Goal: Find specific page/section: Find specific page/section

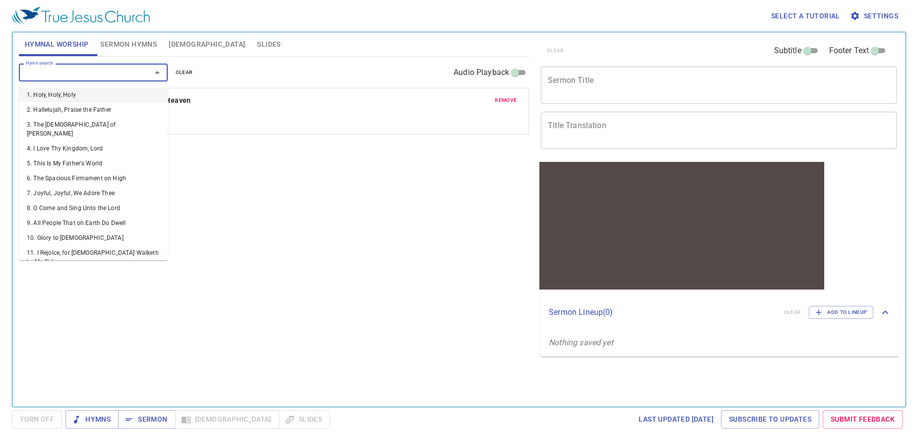
drag, startPoint x: 107, startPoint y: 70, endPoint x: 135, endPoint y: 71, distance: 27.8
click at [108, 70] on input "Hymn search" at bounding box center [79, 71] width 114 height 11
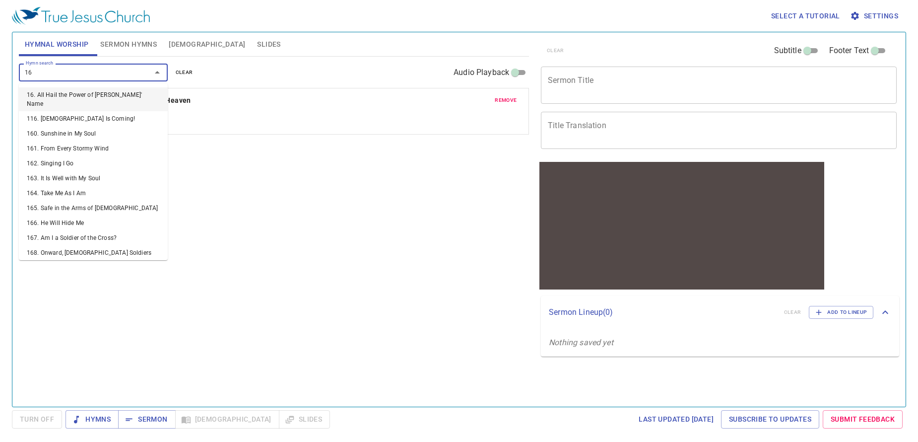
type input "165"
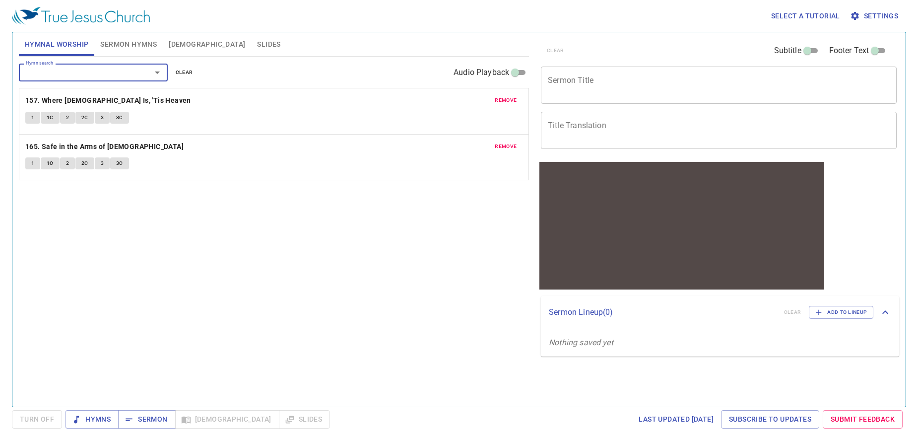
click at [64, 116] on button "2" at bounding box center [67, 118] width 15 height 12
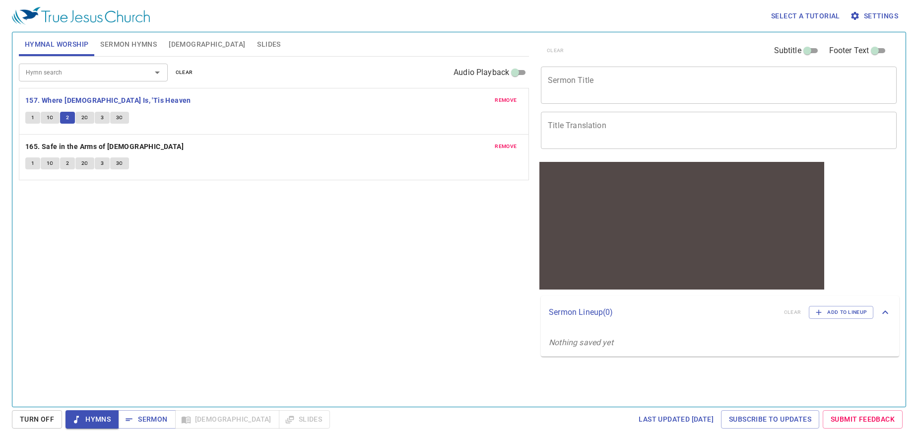
click at [107, 116] on button "3" at bounding box center [102, 118] width 15 height 12
click at [503, 99] on span "remove" at bounding box center [506, 100] width 22 height 9
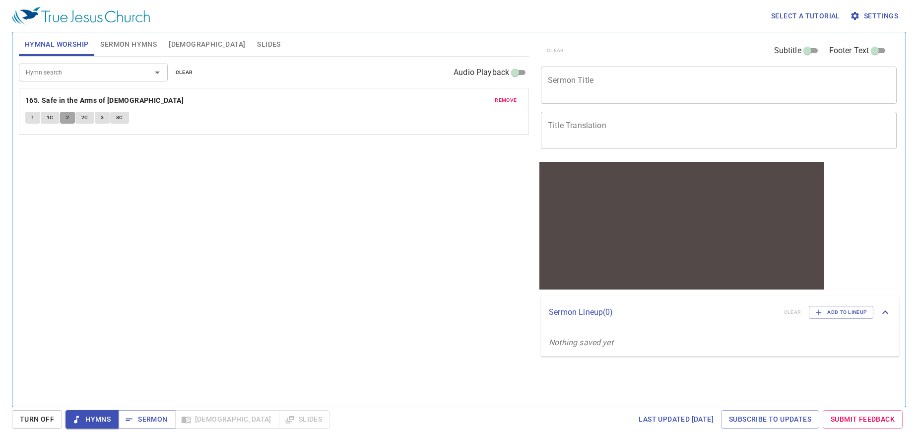
click at [66, 116] on span "2" at bounding box center [67, 117] width 3 height 9
click at [105, 116] on button "3" at bounding box center [102, 118] width 15 height 12
click at [70, 118] on button "2" at bounding box center [67, 118] width 15 height 12
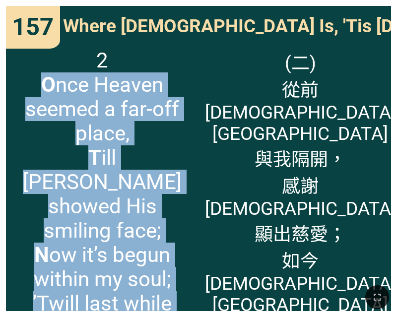
drag, startPoint x: 40, startPoint y: 84, endPoint x: 180, endPoint y: 274, distance: 236.3
click at [180, 274] on span "2 O nce Heaven seemed a far-off place, T ill [PERSON_NAME] showed His smiling f…" at bounding box center [102, 194] width 180 height 292
copy span "O nce Heaven seemed a far-off place, T ill [PERSON_NAME] showed His smiling fac…"
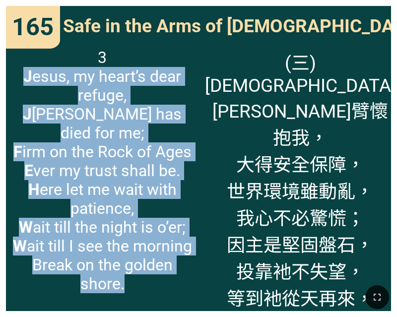
drag, startPoint x: 27, startPoint y: 76, endPoint x: 189, endPoint y: 268, distance: 251.1
click at [189, 268] on span "3 J esus, my heart’s dear refuge, [PERSON_NAME] has died for me; F irm on the R…" at bounding box center [102, 170] width 180 height 245
copy span "J esus, my heart’s dear refuge, [PERSON_NAME] has died for me; F irm on the Roc…"
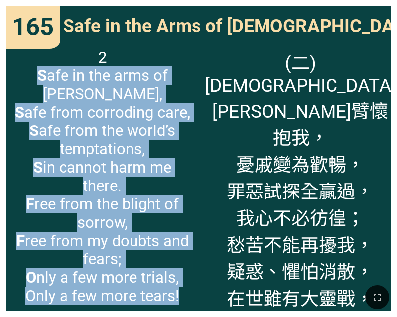
drag, startPoint x: 16, startPoint y: 74, endPoint x: 178, endPoint y: 270, distance: 253.7
click at [178, 270] on span "2 S afe in the arms of Jesus, S afe from corroding care, S afe from the world’s…" at bounding box center [102, 176] width 180 height 257
copy span "S afe in the arms of Jesus, S afe from corroding care, S afe from the world’s t…"
